Goal: Information Seeking & Learning: Check status

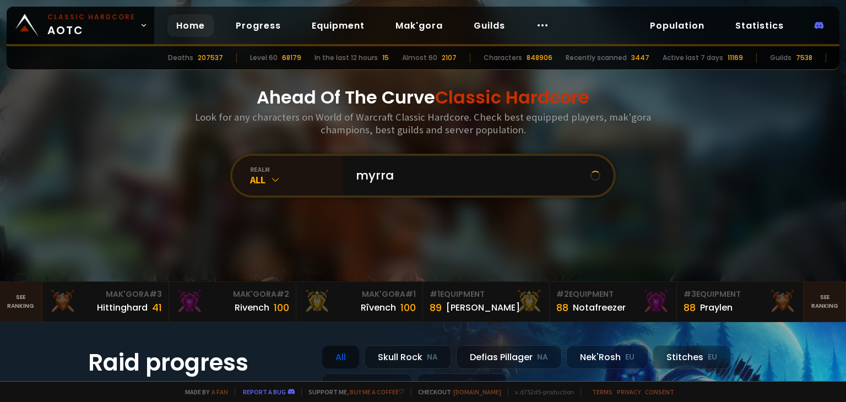
type input "myrrag"
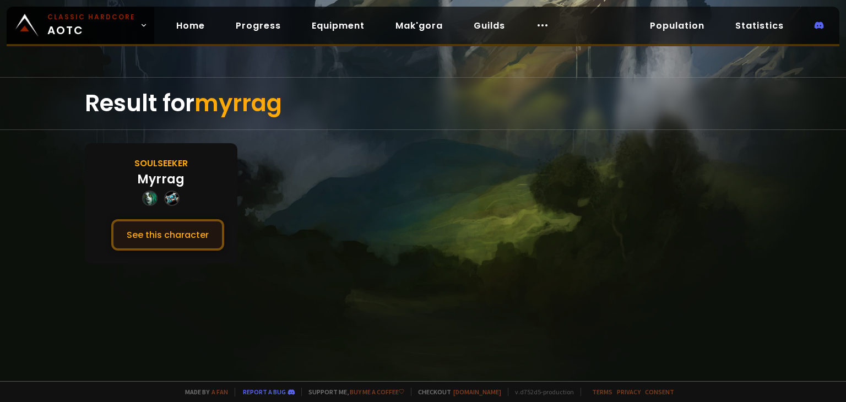
click at [170, 226] on button "See this character" at bounding box center [167, 234] width 113 height 31
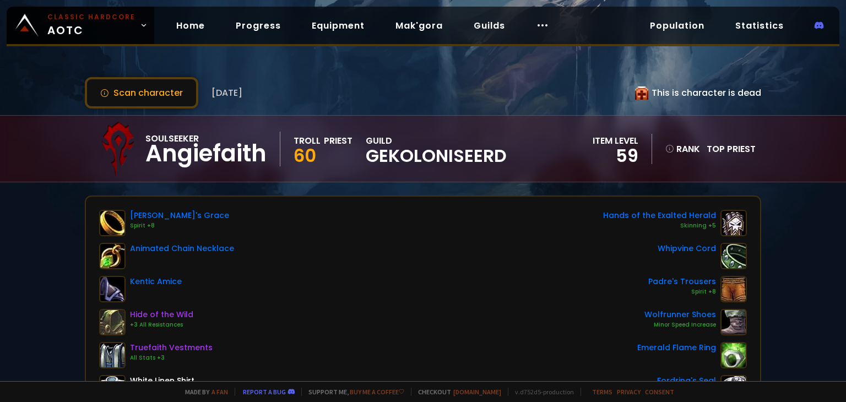
click at [665, 147] on icon at bounding box center [669, 148] width 9 height 9
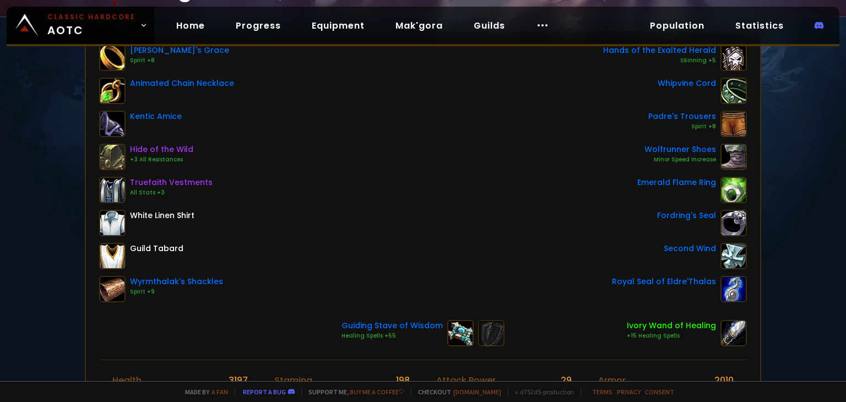
scroll to position [110, 0]
